Goal: Information Seeking & Learning: Check status

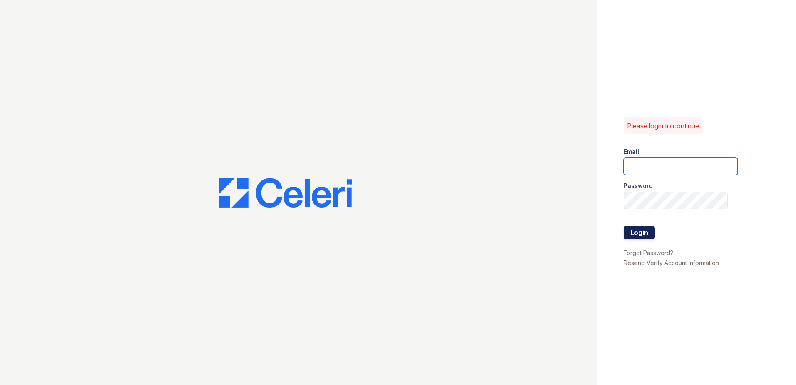
type input "wcannon@trinity-pm.com"
click at [632, 228] on button "Login" at bounding box center [638, 232] width 31 height 13
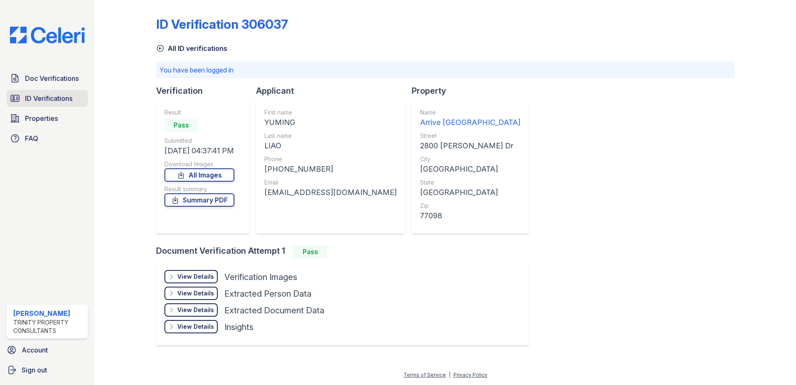
click at [35, 103] on span "ID Verifications" at bounding box center [48, 98] width 47 height 10
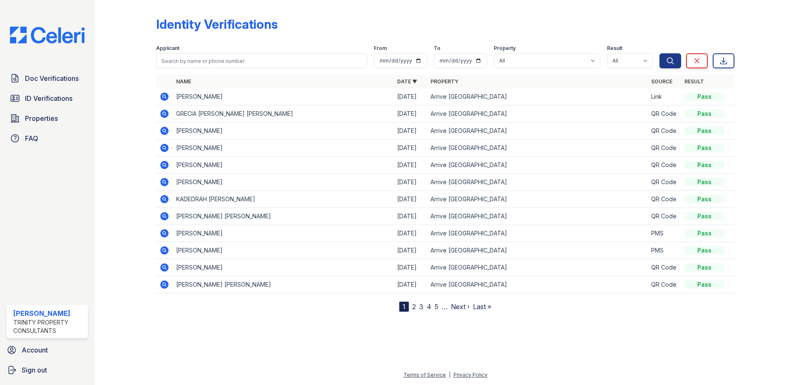
click at [164, 132] on icon at bounding box center [164, 131] width 8 height 8
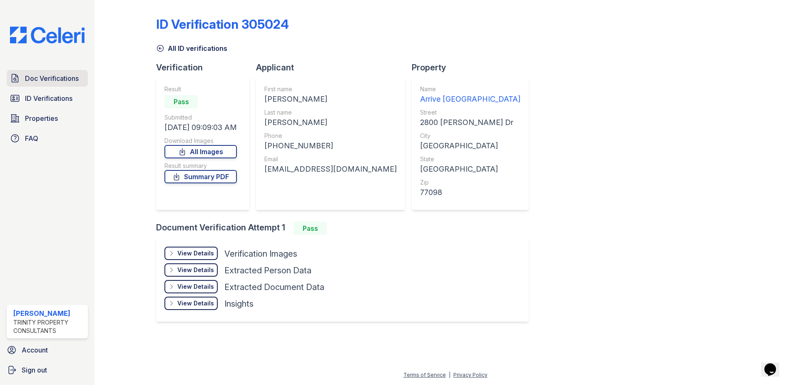
click at [57, 85] on link "Doc Verifications" at bounding box center [47, 78] width 81 height 17
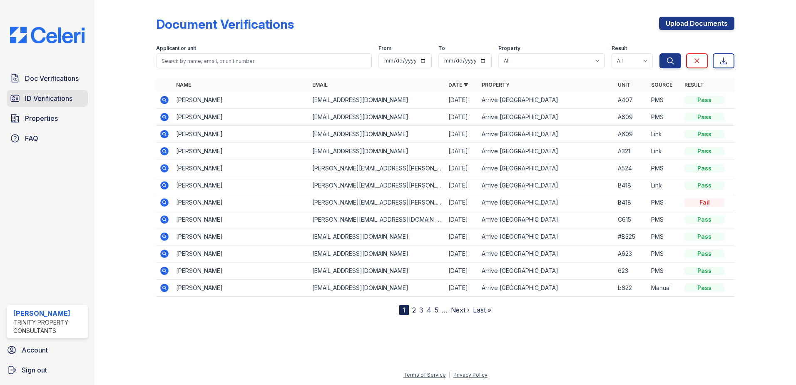
click at [67, 104] on link "ID Verifications" at bounding box center [47, 98] width 81 height 17
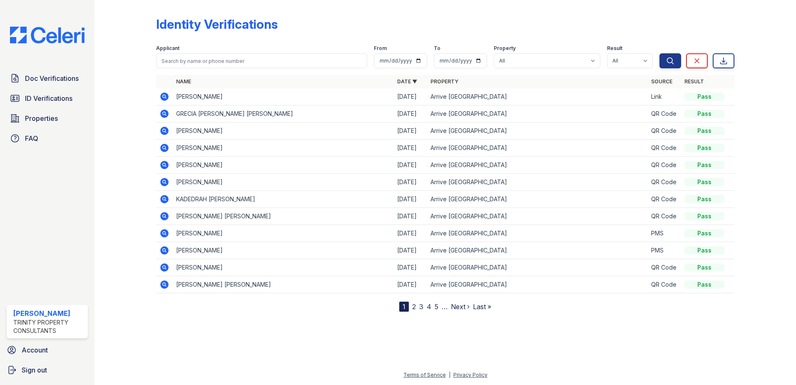
click at [163, 131] on icon at bounding box center [164, 131] width 10 height 10
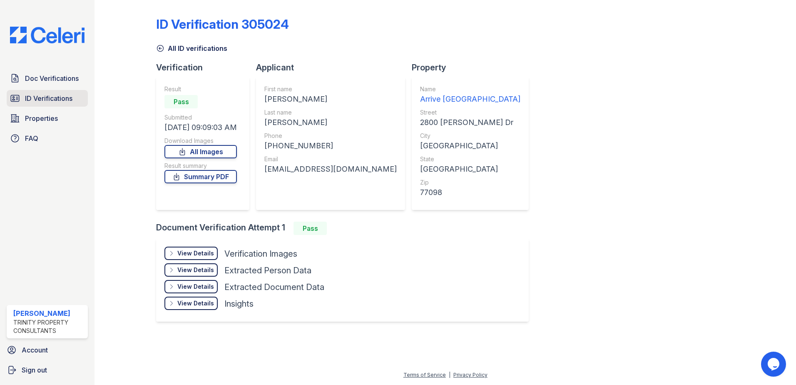
click at [35, 104] on link "ID Verifications" at bounding box center [47, 98] width 81 height 17
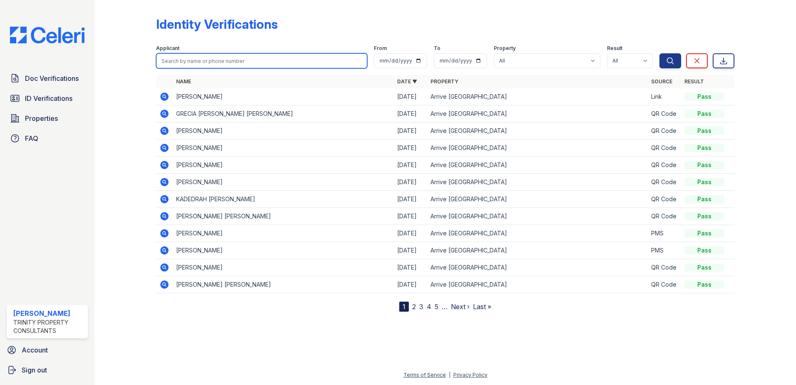
click at [193, 54] on input "search" at bounding box center [261, 60] width 211 height 15
type input "hug"
click at [659, 53] on button "Search" at bounding box center [670, 60] width 22 height 15
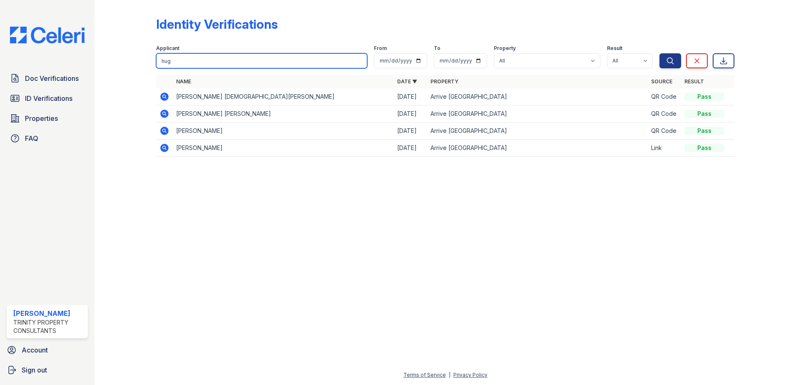
click at [207, 64] on input "hug" at bounding box center [261, 60] width 211 height 15
type input "[PERSON_NAME]"
click at [659, 53] on button "Search" at bounding box center [670, 60] width 22 height 15
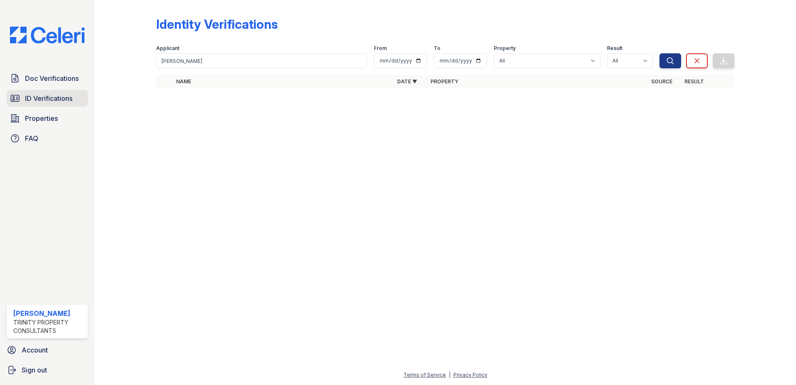
click at [63, 98] on span "ID Verifications" at bounding box center [48, 98] width 47 height 10
